Goal: Task Accomplishment & Management: Manage account settings

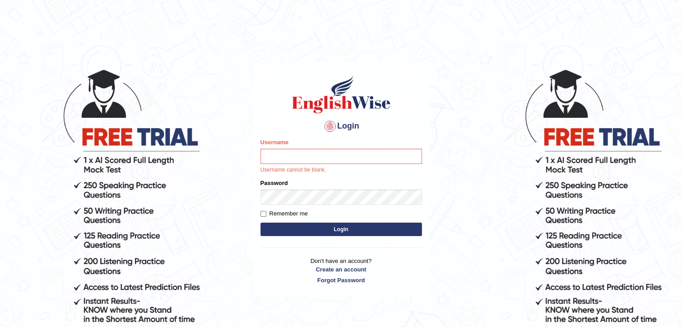
click at [307, 160] on input "Username" at bounding box center [341, 156] width 161 height 15
type input "pravapoudel"
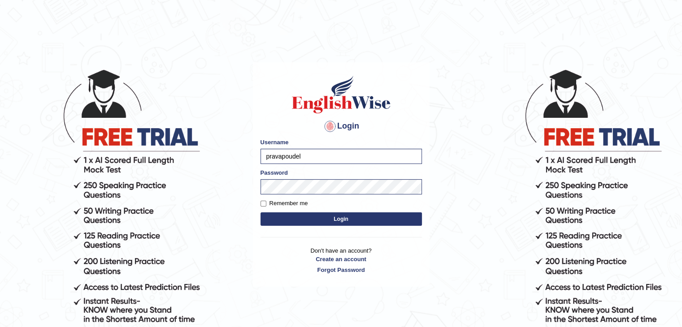
click at [334, 218] on button "Login" at bounding box center [341, 219] width 161 height 13
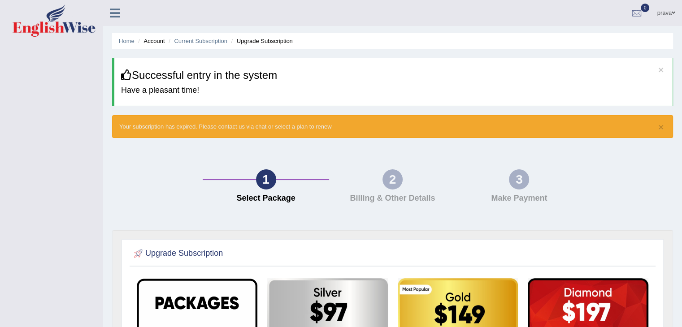
click at [270, 182] on div "1" at bounding box center [266, 180] width 20 height 20
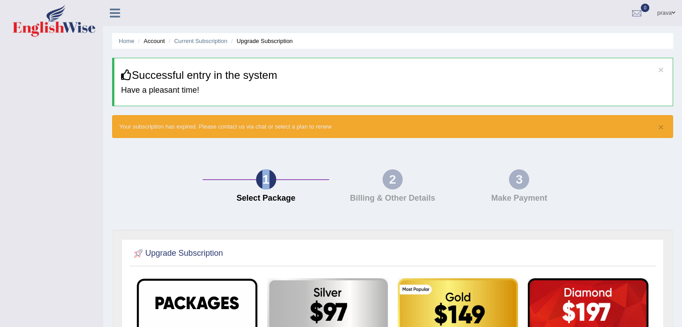
click at [270, 182] on div "1" at bounding box center [266, 180] width 20 height 20
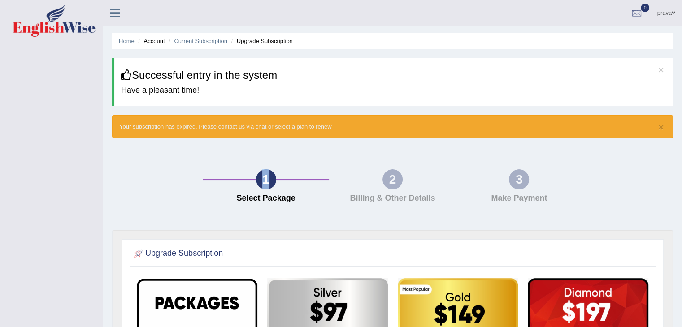
click at [270, 182] on div "1" at bounding box center [266, 180] width 20 height 20
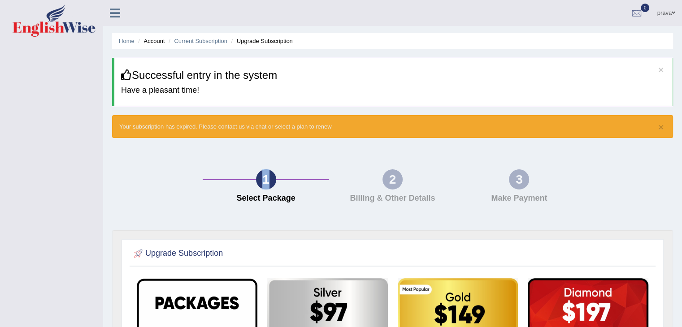
click at [270, 182] on div "1" at bounding box center [266, 180] width 20 height 20
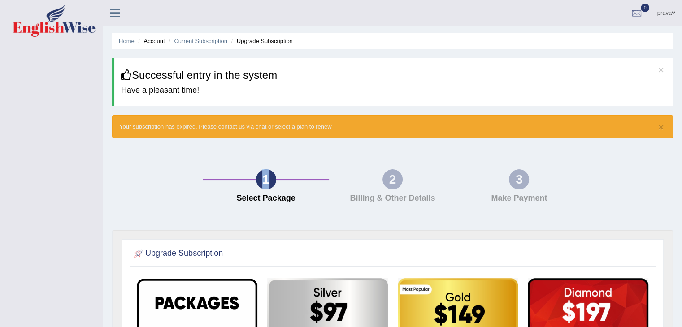
click at [270, 182] on div "1" at bounding box center [266, 180] width 20 height 20
